Goal: Information Seeking & Learning: Learn about a topic

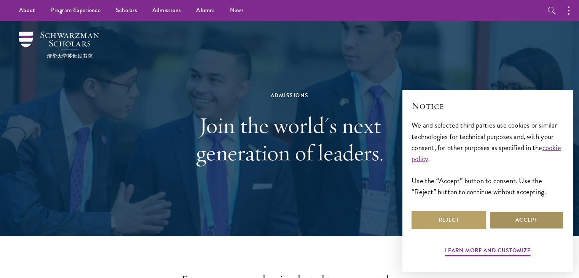
click at [528, 225] on button "Accept" at bounding box center [527, 220] width 75 height 18
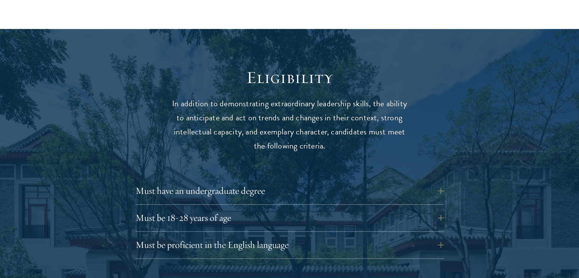
scroll to position [1029, 0]
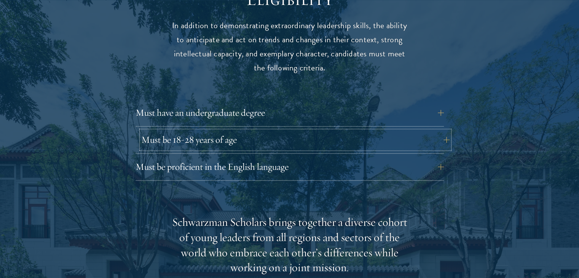
click at [259, 131] on button "Must be 18-28 years of age" at bounding box center [295, 140] width 309 height 18
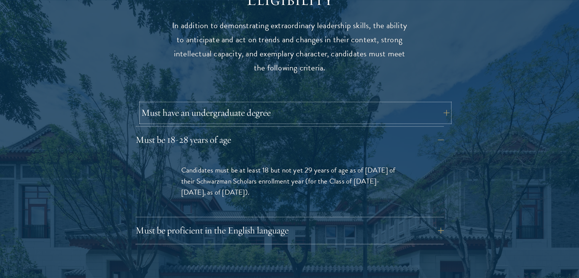
click at [258, 104] on button "Must have an undergraduate degree" at bounding box center [295, 113] width 309 height 18
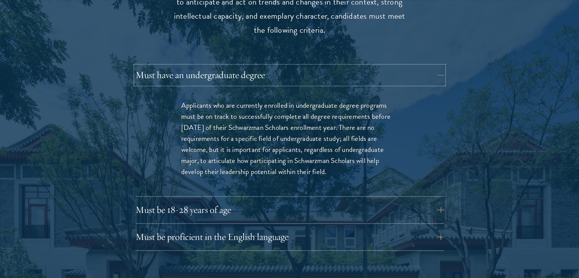
scroll to position [1181, 0]
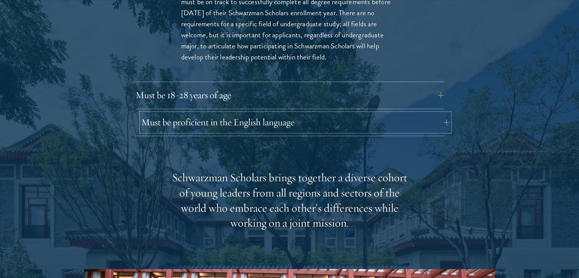
click at [245, 113] on button "Must be proficient in the English language" at bounding box center [295, 122] width 309 height 18
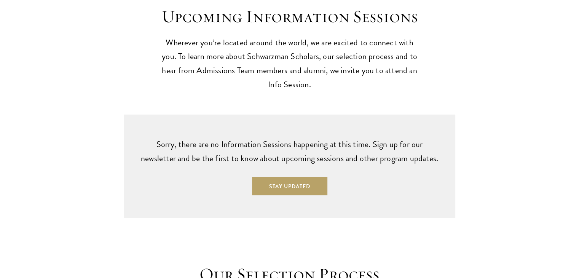
scroll to position [2095, 0]
click at [314, 176] on button "Stay Updated" at bounding box center [289, 185] width 75 height 18
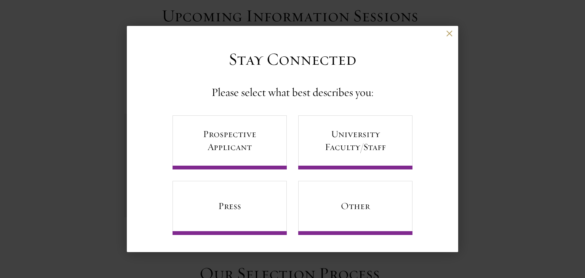
click at [451, 38] on div "Back" at bounding box center [292, 39] width 331 height 18
click at [445, 34] on div "Back" at bounding box center [292, 39] width 331 height 18
click at [462, 34] on div "Back Stay Connected Please select what best describes you: Prospective Applican…" at bounding box center [292, 139] width 585 height 232
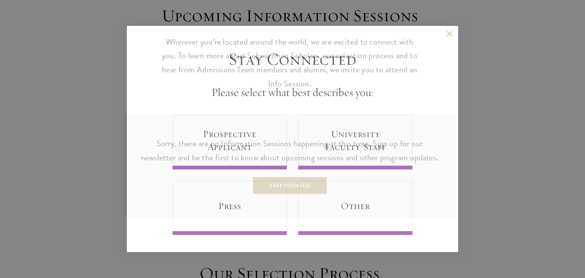
click at [453, 31] on div "About Overview Leadership Donors Program Experience Overview Curriculum Student…" at bounding box center [289, 39] width 579 height 4268
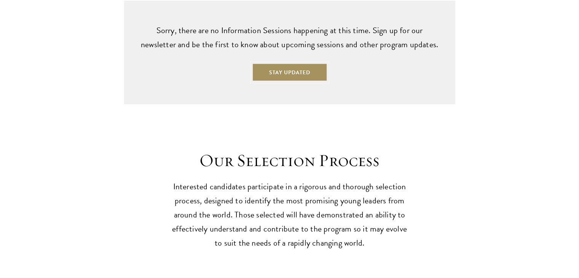
scroll to position [2210, 0]
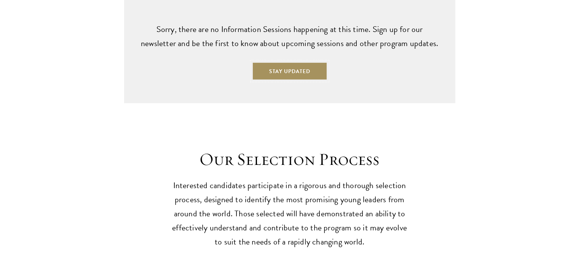
click at [293, 62] on button "Stay Updated" at bounding box center [289, 71] width 75 height 18
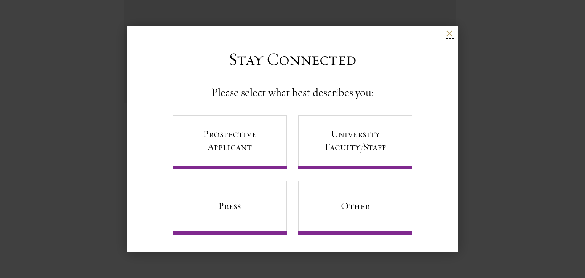
click at [446, 35] on button at bounding box center [449, 33] width 6 height 6
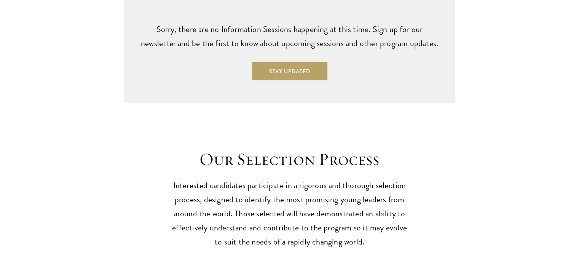
drag, startPoint x: 301, startPoint y: 133, endPoint x: 251, endPoint y: 148, distance: 52.3
click at [251, 149] on h2 "Our Selection Process" at bounding box center [290, 159] width 236 height 21
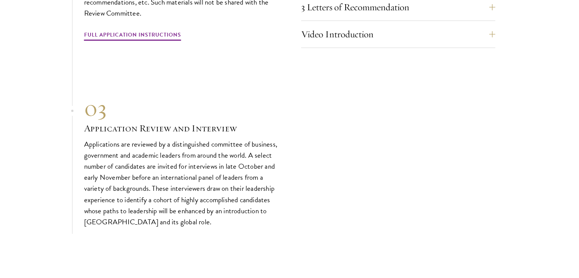
scroll to position [2743, 0]
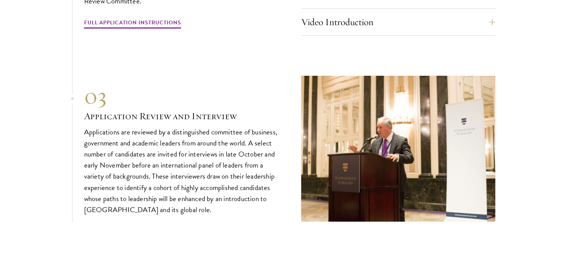
drag, startPoint x: 228, startPoint y: 128, endPoint x: 178, endPoint y: 146, distance: 53.5
click at [178, 146] on p "Applications are reviewed by a distinguished committee of business, government …" at bounding box center [181, 170] width 194 height 89
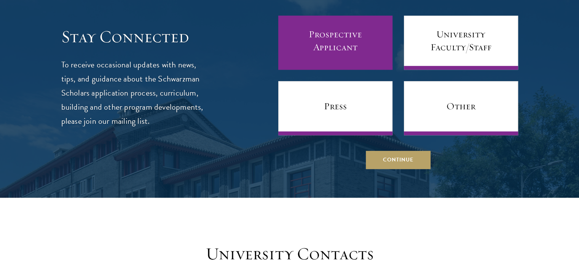
scroll to position [3277, 0]
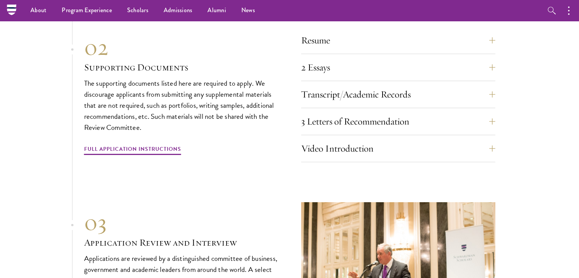
scroll to position [2476, 0]
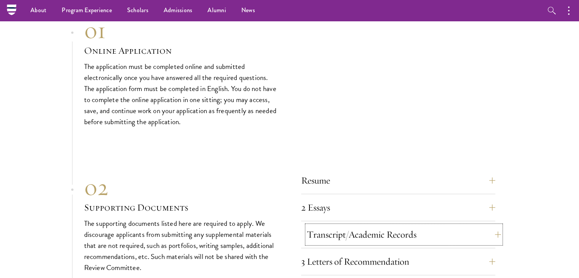
click at [331, 226] on button "Transcript/Academic Records" at bounding box center [404, 235] width 194 height 18
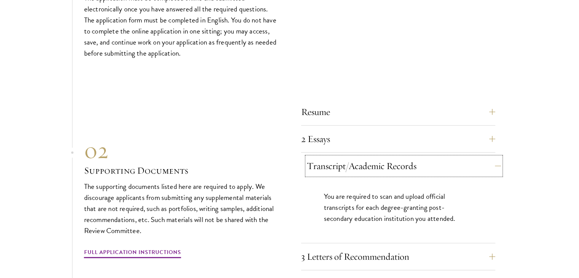
scroll to position [2387, 0]
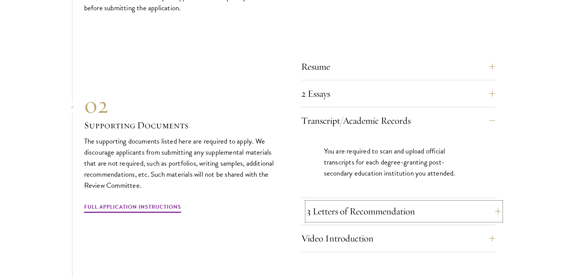
click at [431, 202] on button "3 Letters of Recommendation" at bounding box center [404, 211] width 194 height 18
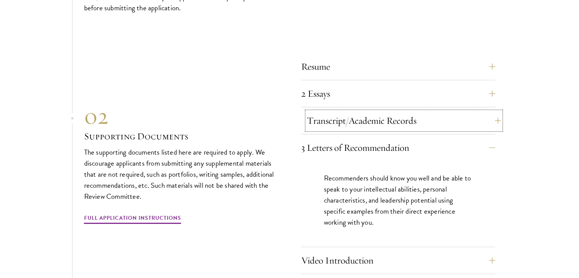
click at [407, 112] on button "Transcript/Academic Records" at bounding box center [404, 121] width 194 height 18
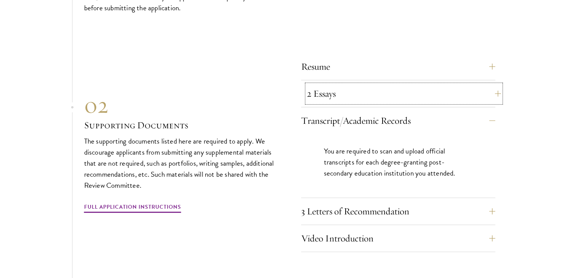
click at [402, 85] on button "2 Essays" at bounding box center [404, 94] width 194 height 18
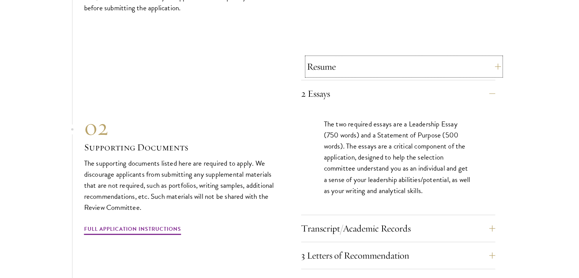
click at [402, 58] on button "Resume" at bounding box center [404, 67] width 194 height 18
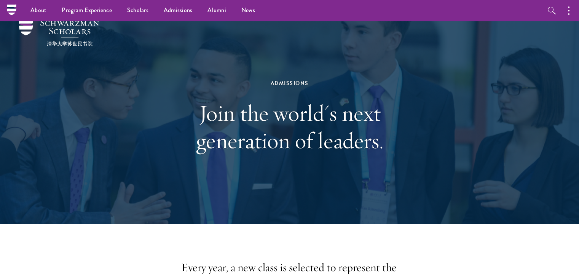
scroll to position [0, 0]
